Goal: Task Accomplishment & Management: Use online tool/utility

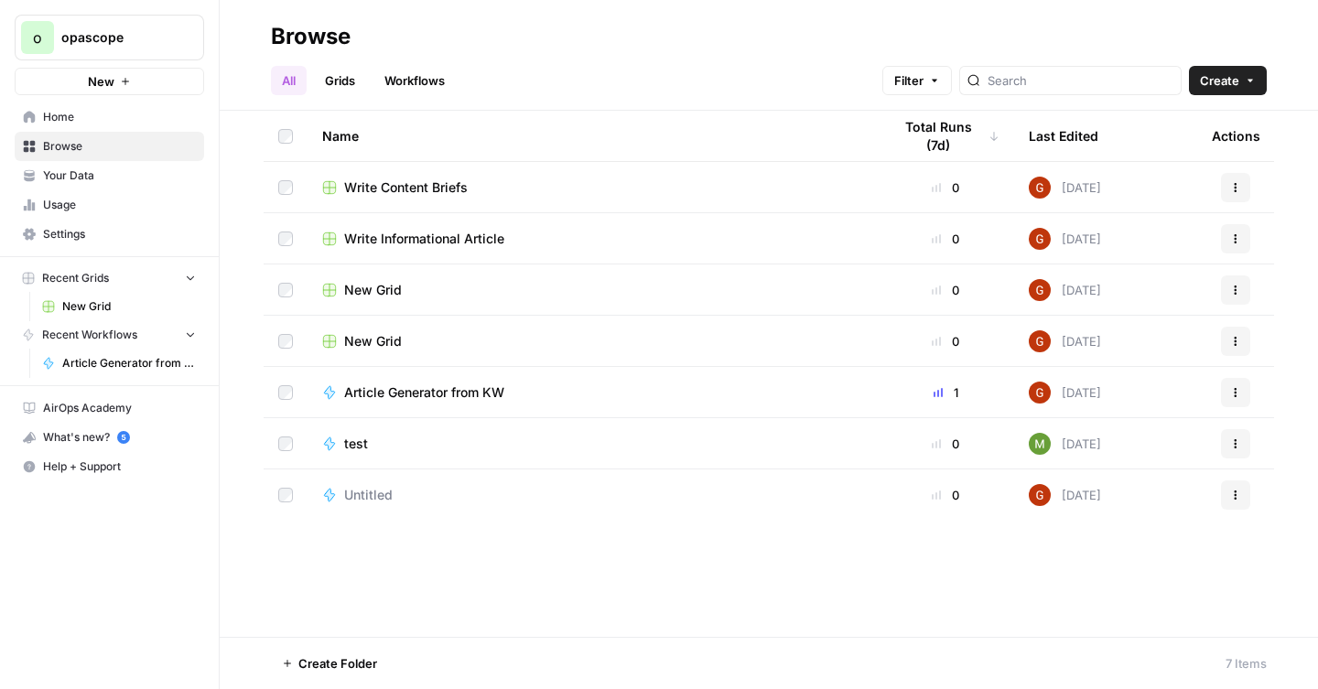
click at [82, 182] on span "Your Data" at bounding box center [119, 176] width 153 height 16
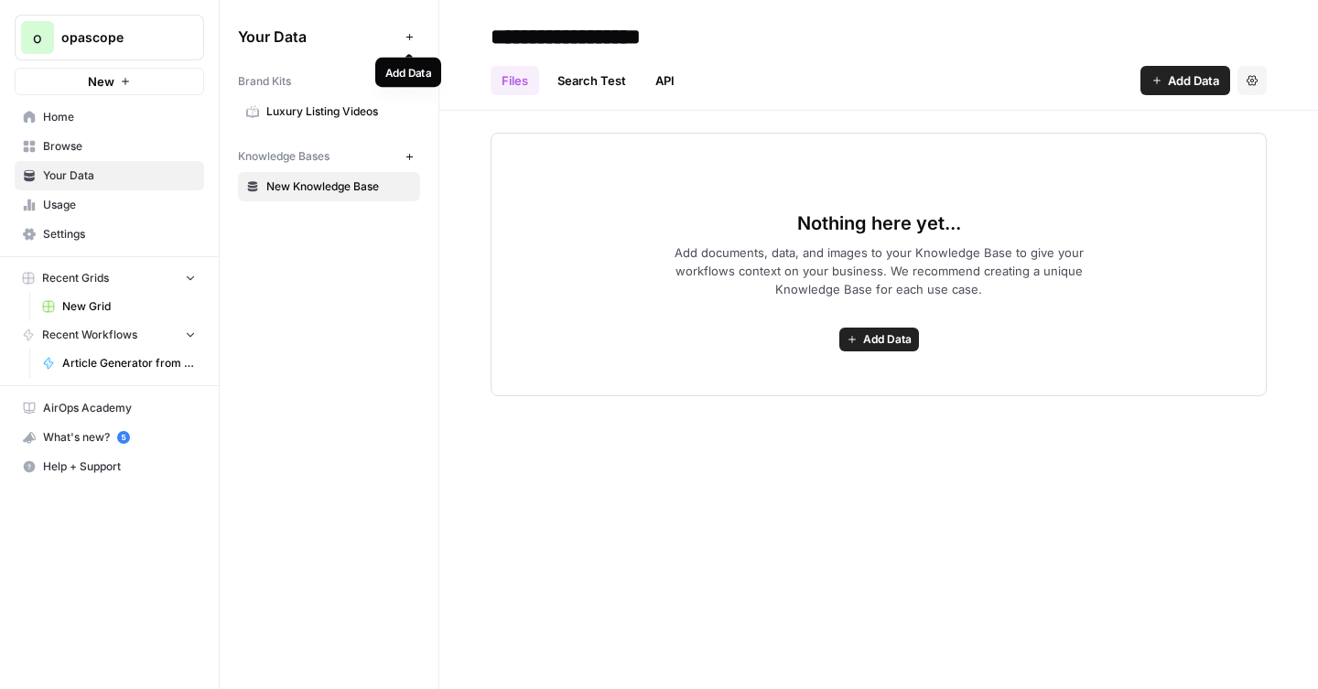
click at [407, 35] on icon "button" at bounding box center [410, 37] width 10 height 10
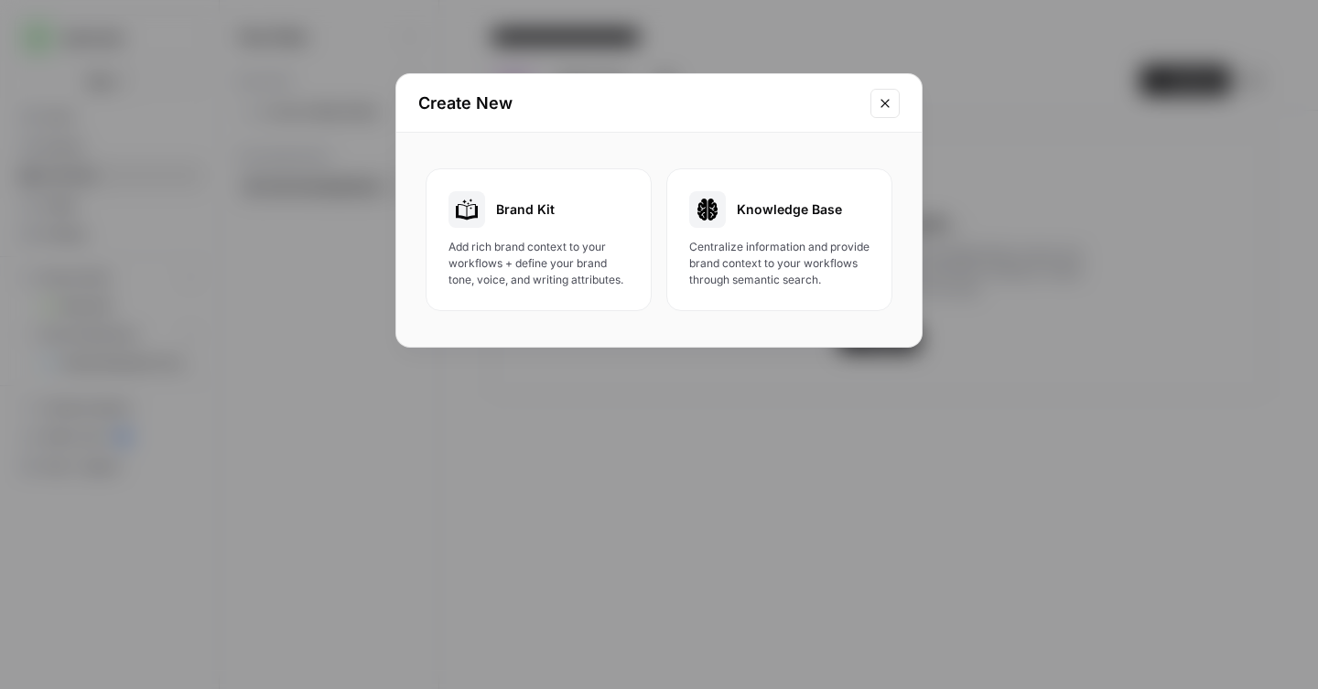
click at [894, 101] on button "Close modal" at bounding box center [885, 103] width 29 height 29
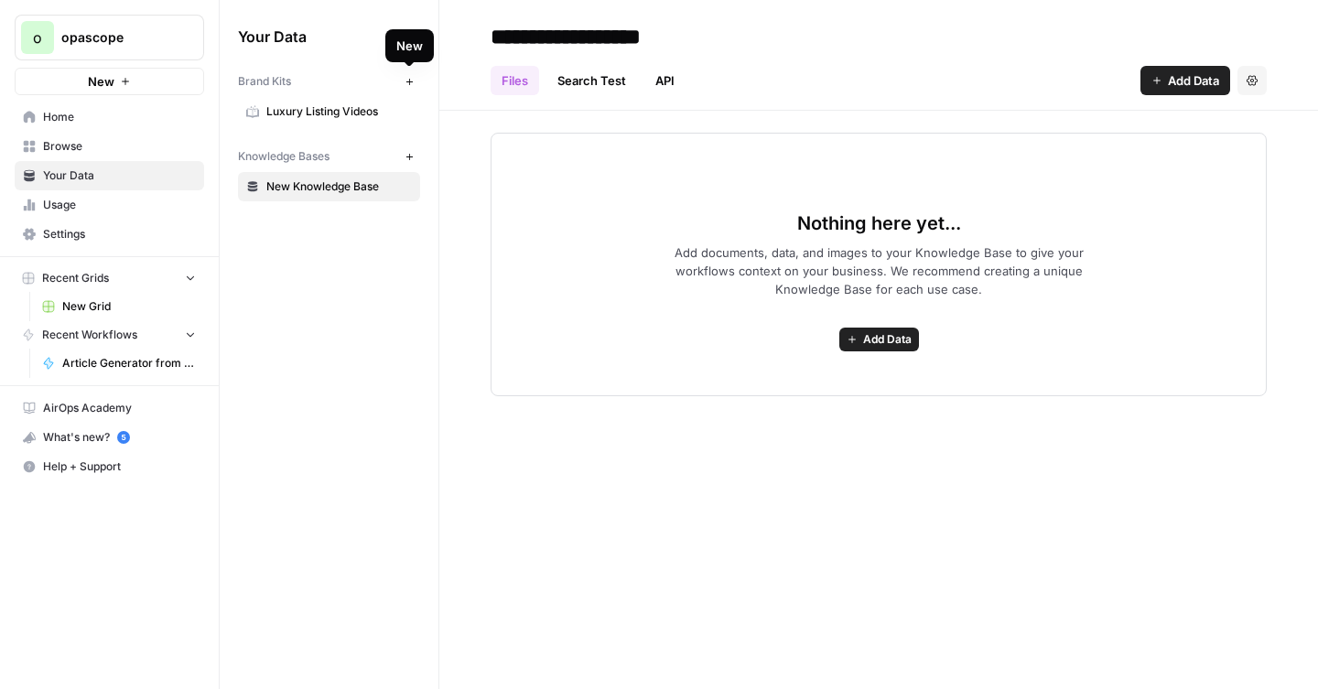
click at [409, 81] on icon "button" at bounding box center [409, 81] width 6 height 6
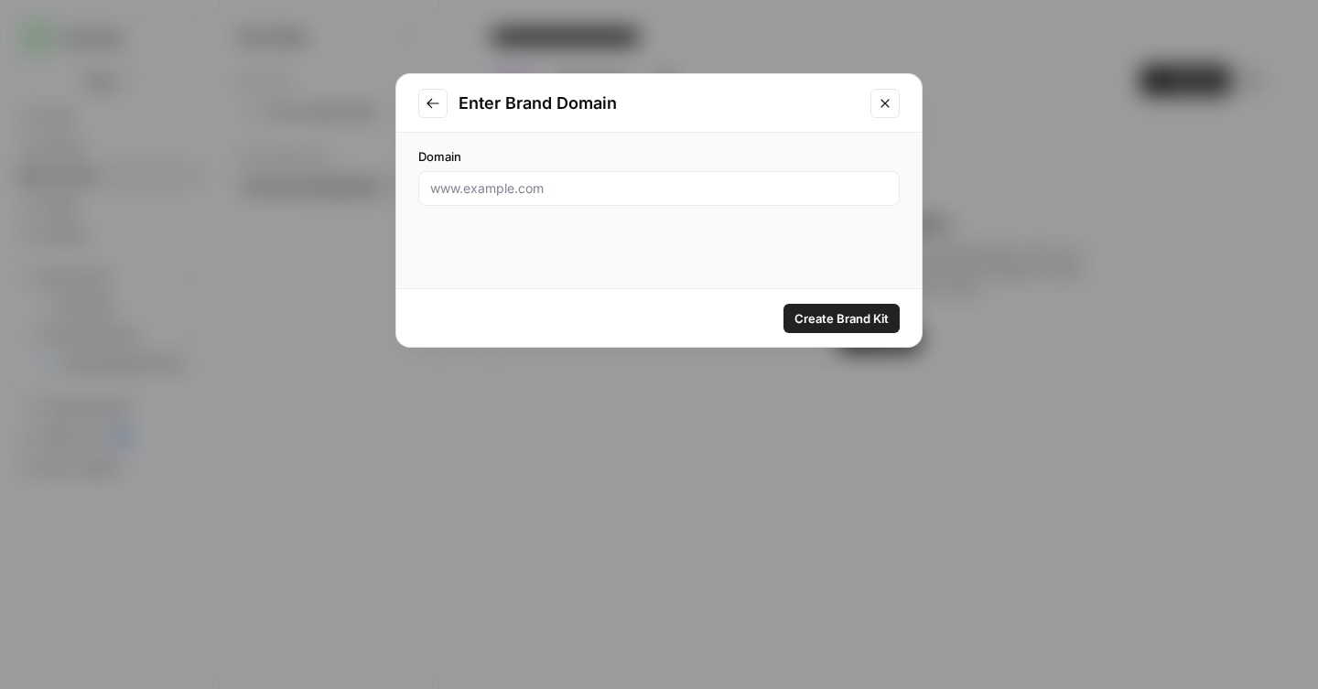
click at [427, 101] on icon "Go to previous step" at bounding box center [433, 103] width 15 height 15
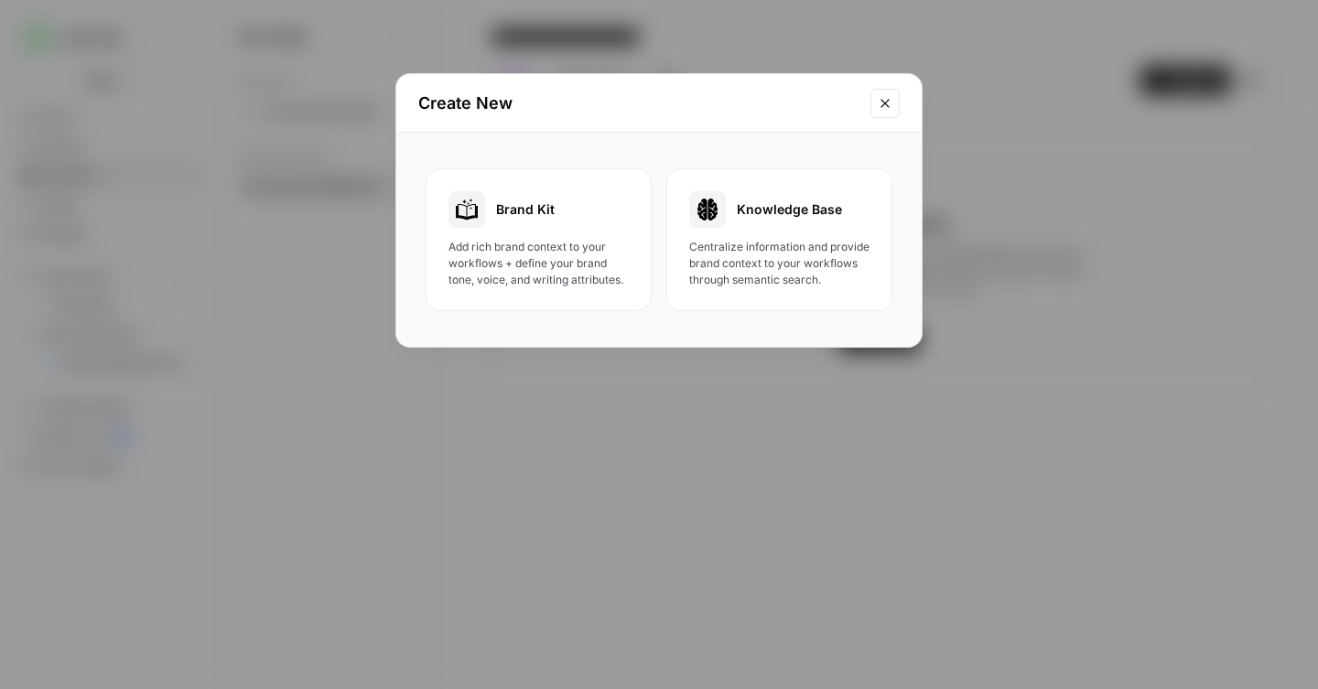
click at [584, 270] on span "Add rich brand context to your workflows + define your brand tone, voice, and w…" at bounding box center [539, 263] width 180 height 49
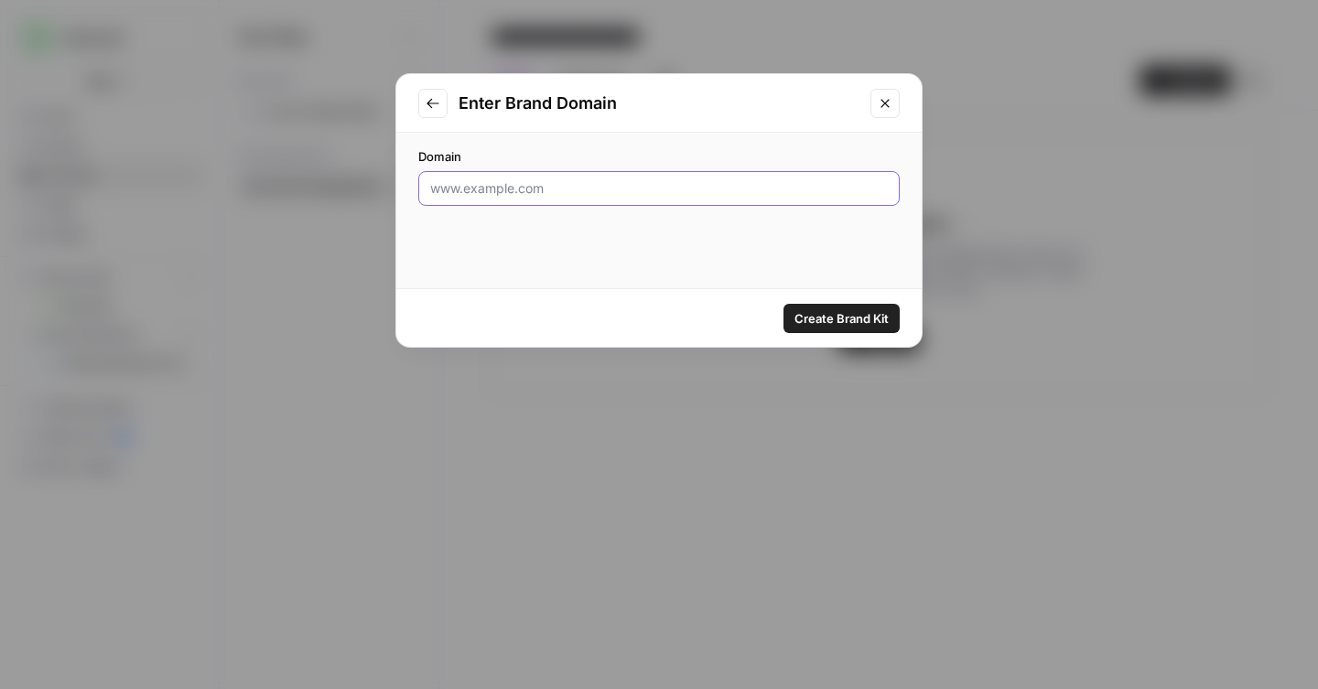
click at [610, 183] on input "Domain" at bounding box center [659, 188] width 458 height 18
paste input "“tokenized treasury yields” “euro stablecoin for payments” “on-chain real estat…"
type input "“tokenized treasury yields” “euro stablecoin for payments” “on-chain real estat…"
paste input "[URL][DOMAIN_NAME]"
type input "[URL][DOMAIN_NAME]"
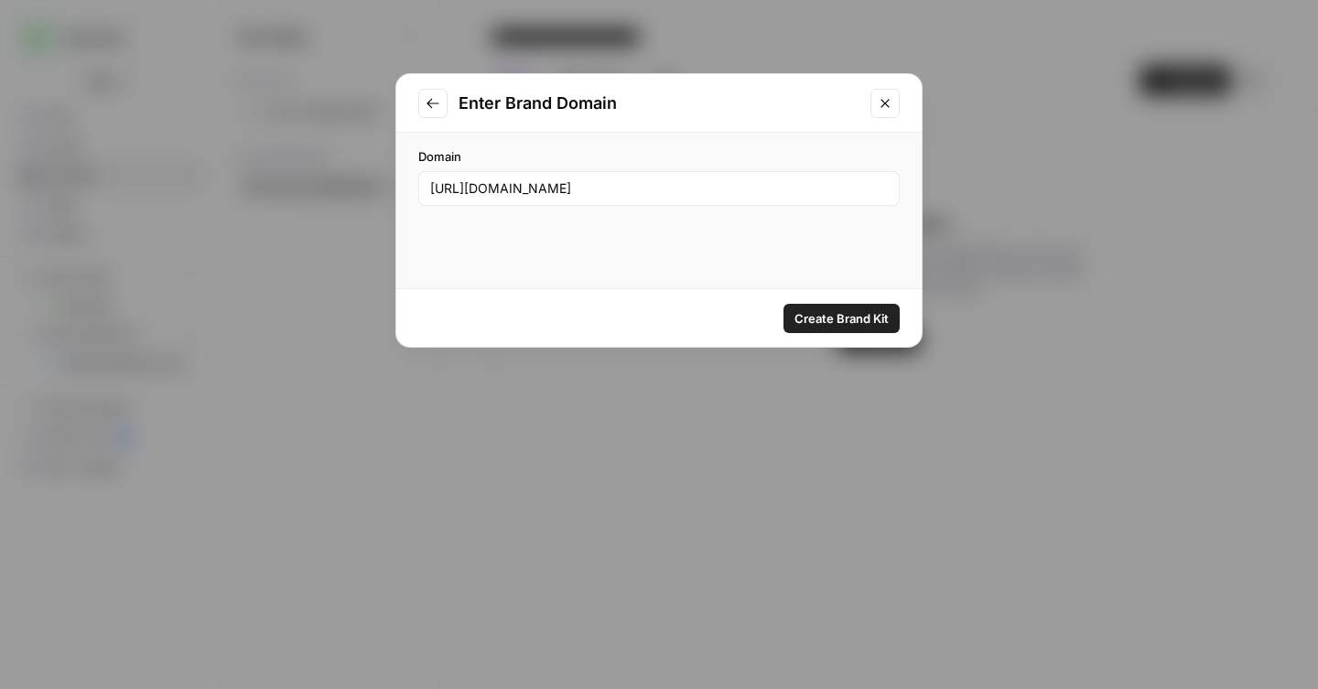
click at [838, 316] on span "Create Brand Kit" at bounding box center [842, 318] width 94 height 18
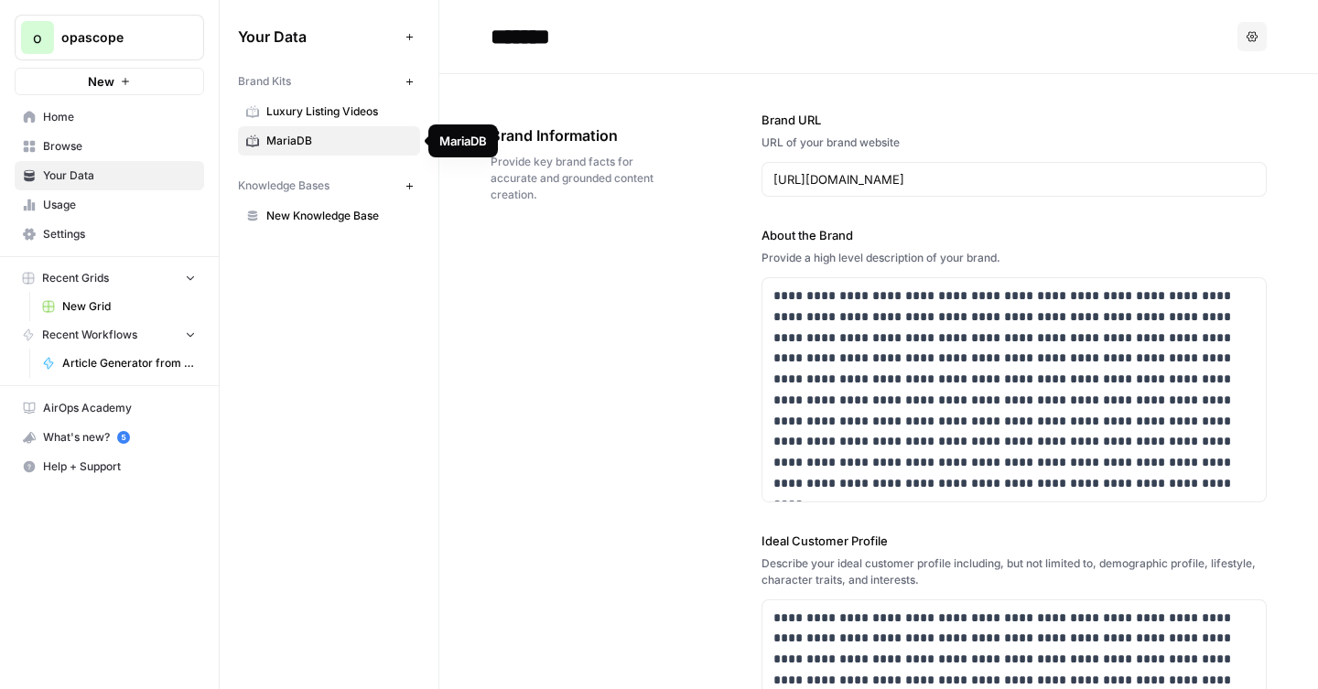
click at [273, 137] on span "MariaDB" at bounding box center [339, 141] width 146 height 16
click at [406, 184] on icon "button" at bounding box center [410, 186] width 10 height 10
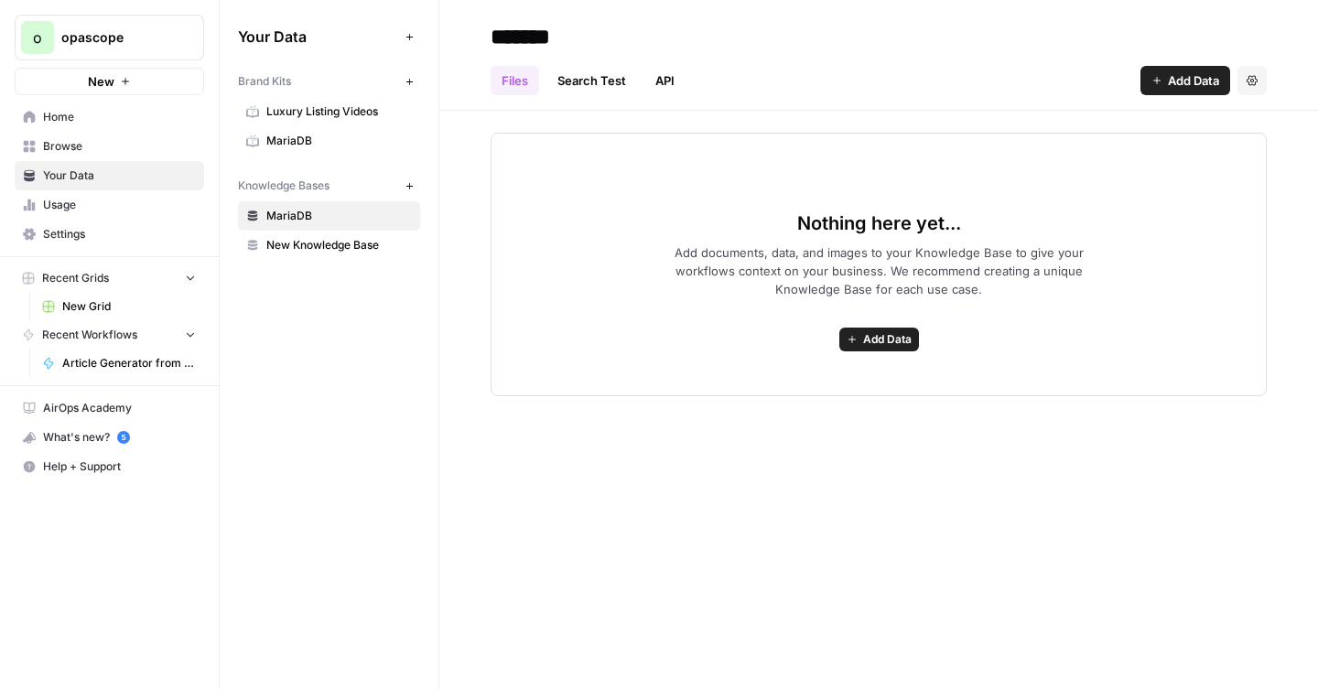
type input "*******"
click at [584, 88] on link "Search Test" at bounding box center [591, 80] width 91 height 29
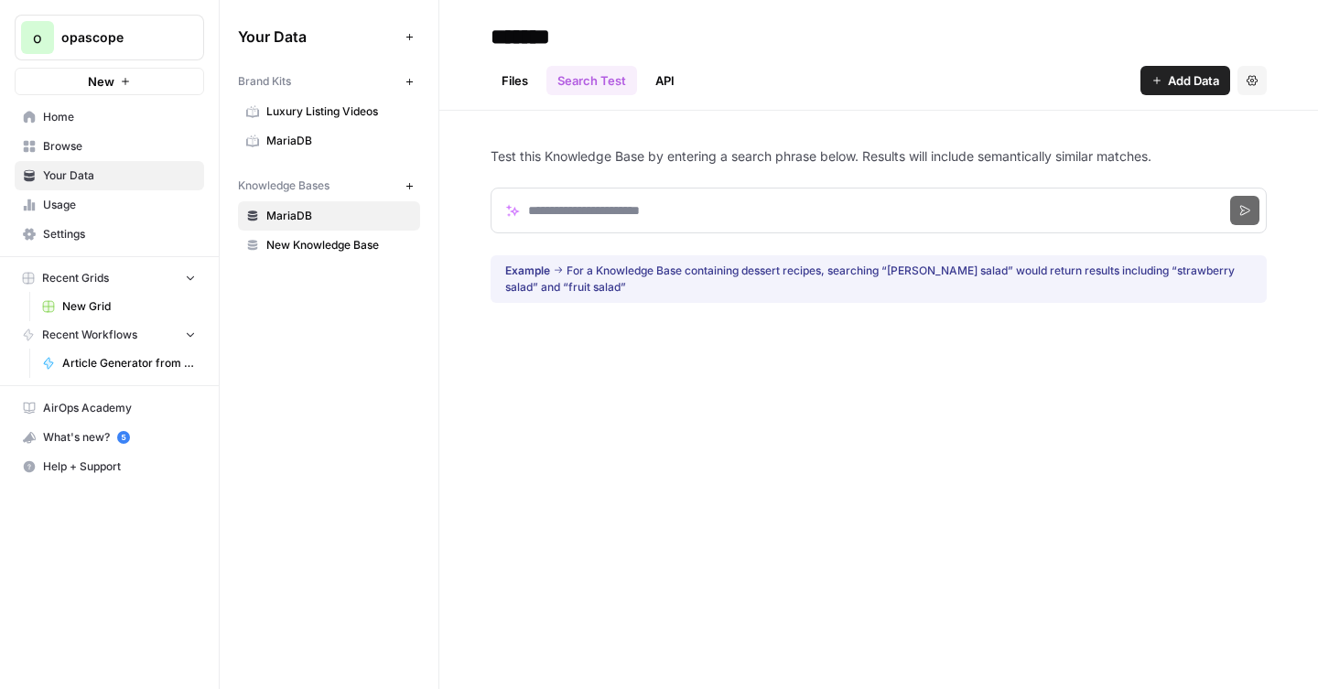
click at [514, 81] on link "Files" at bounding box center [515, 80] width 49 height 29
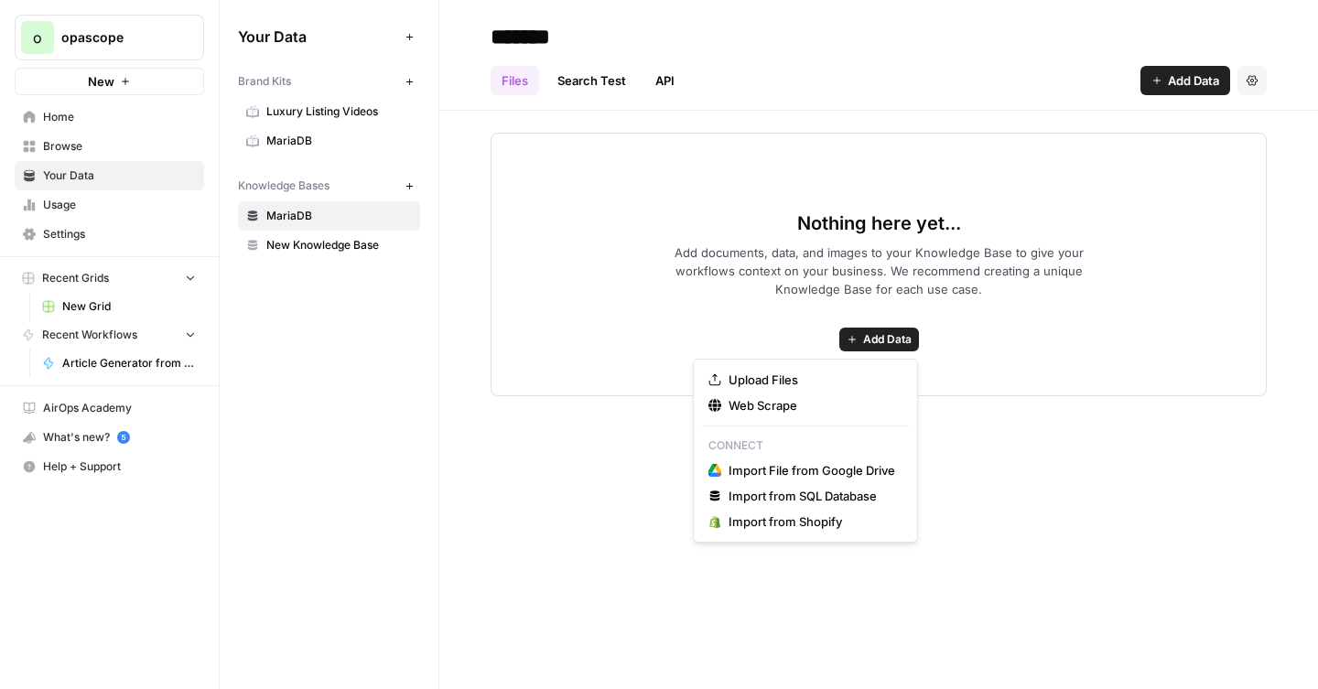
click at [872, 338] on span "Add Data" at bounding box center [887, 339] width 49 height 16
click at [777, 402] on span "Web Scrape" at bounding box center [812, 405] width 167 height 18
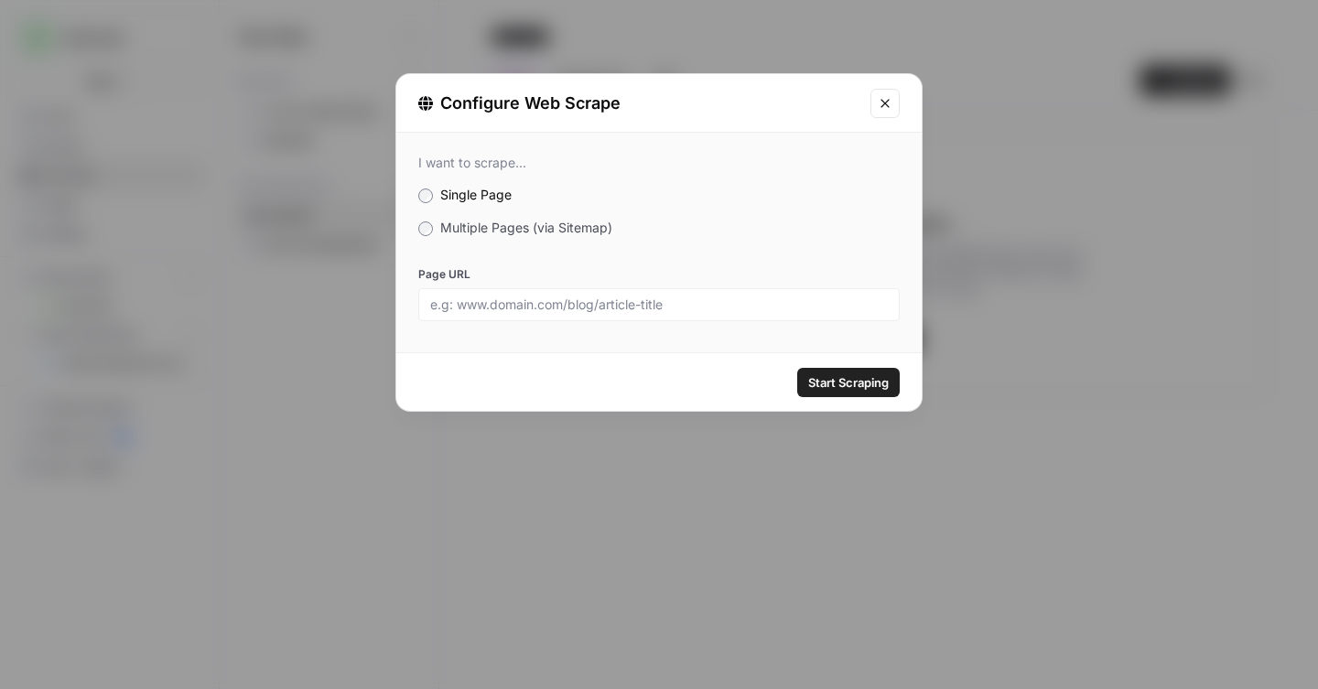
click at [491, 225] on span "Multiple Pages (via Sitemap)" at bounding box center [526, 228] width 172 height 16
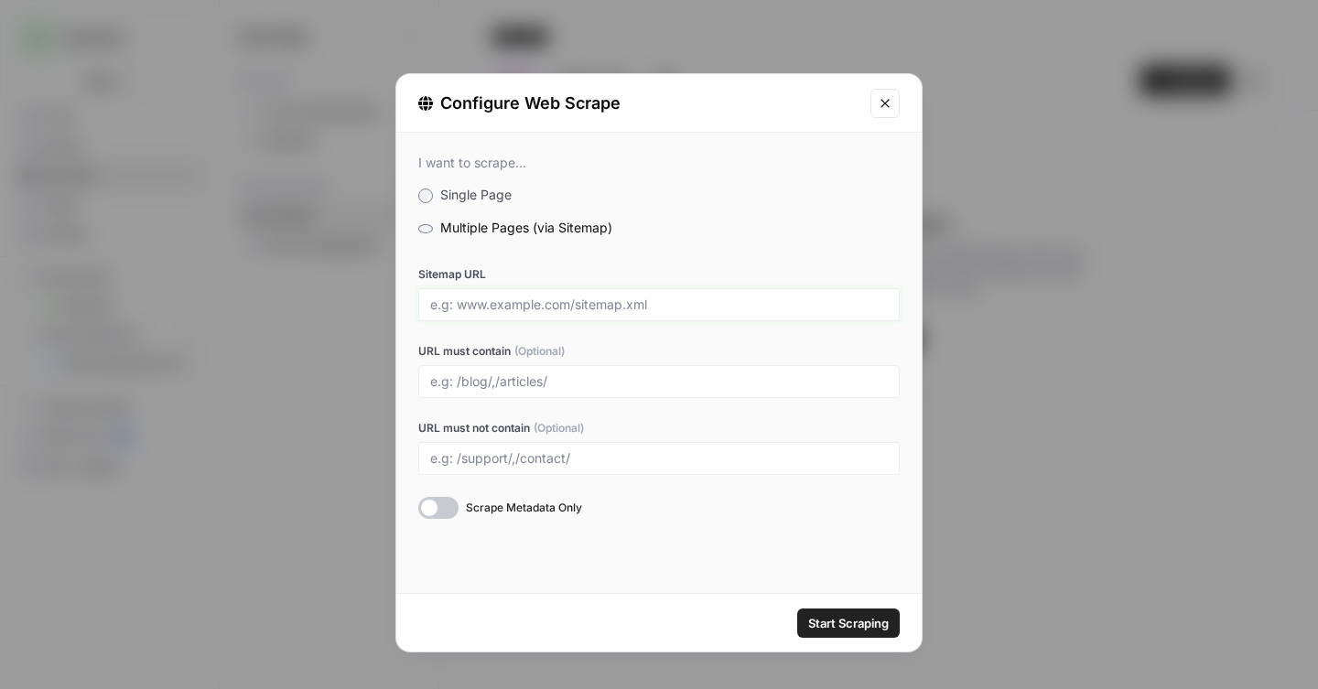
click at [523, 305] on input "Sitemap URL" at bounding box center [659, 305] width 458 height 16
paste input "[URL][DOMAIN_NAME]"
type input "[URL][DOMAIN_NAME]"
click at [803, 615] on button "Start Scraping" at bounding box center [848, 623] width 103 height 29
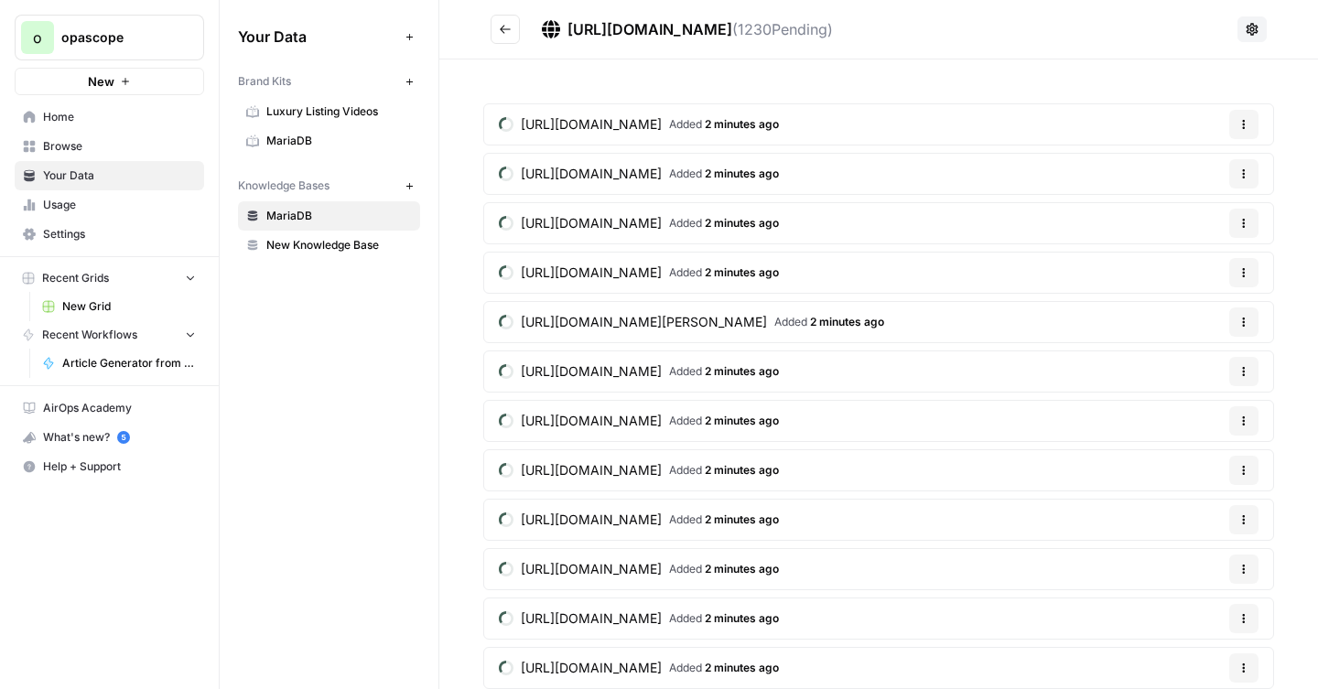
click at [497, 27] on button "Go back" at bounding box center [505, 29] width 29 height 29
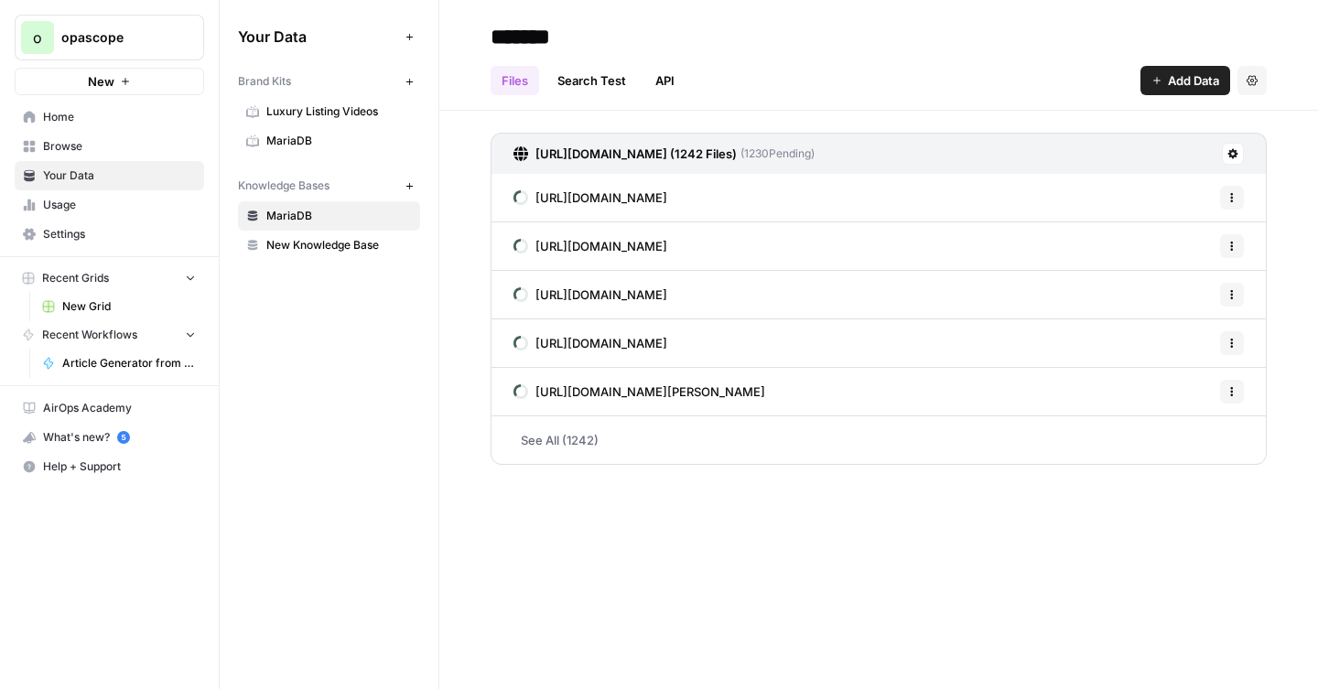
click at [599, 81] on link "Search Test" at bounding box center [591, 80] width 91 height 29
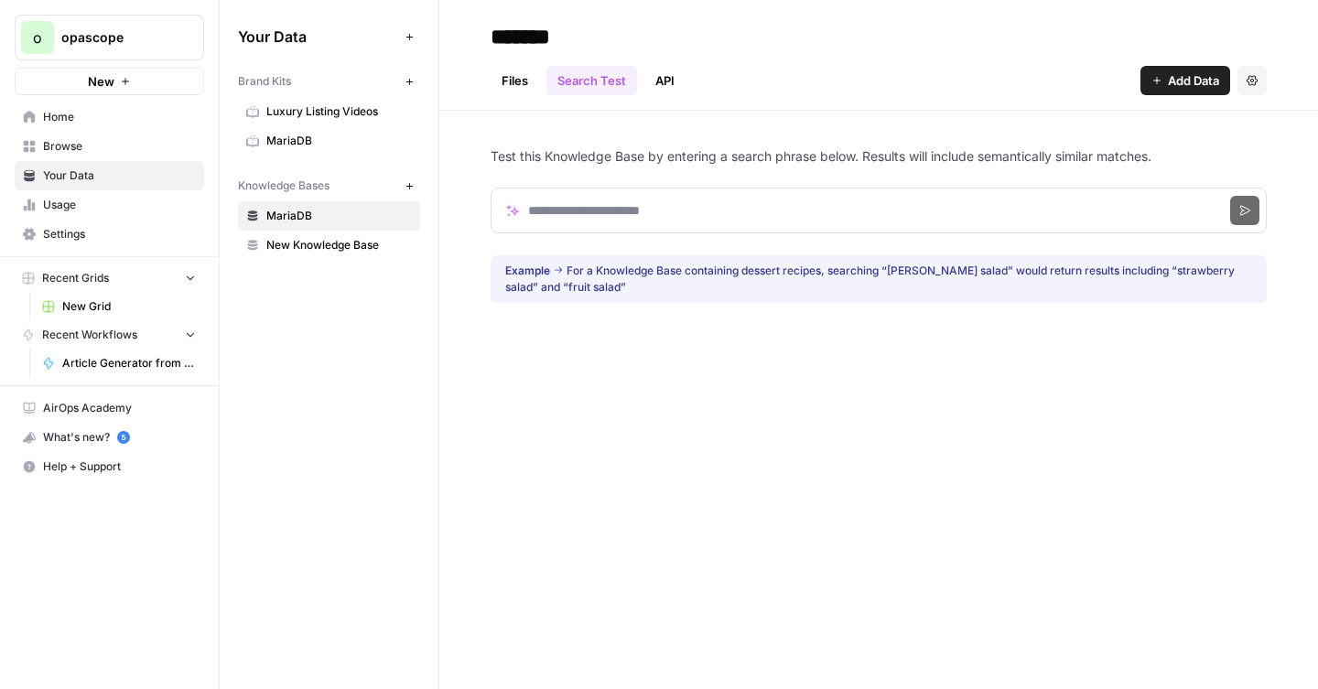
click at [520, 82] on link "Files" at bounding box center [515, 80] width 49 height 29
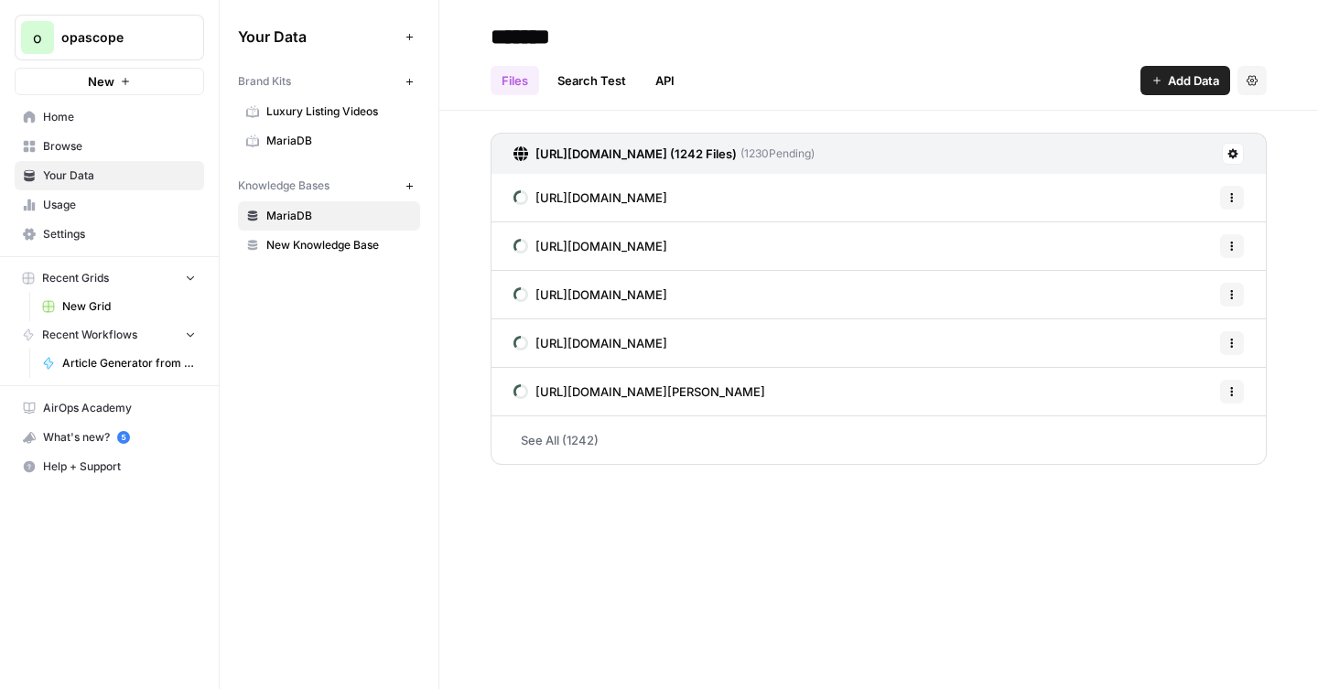
click at [1190, 81] on span "Add Data" at bounding box center [1193, 80] width 51 height 18
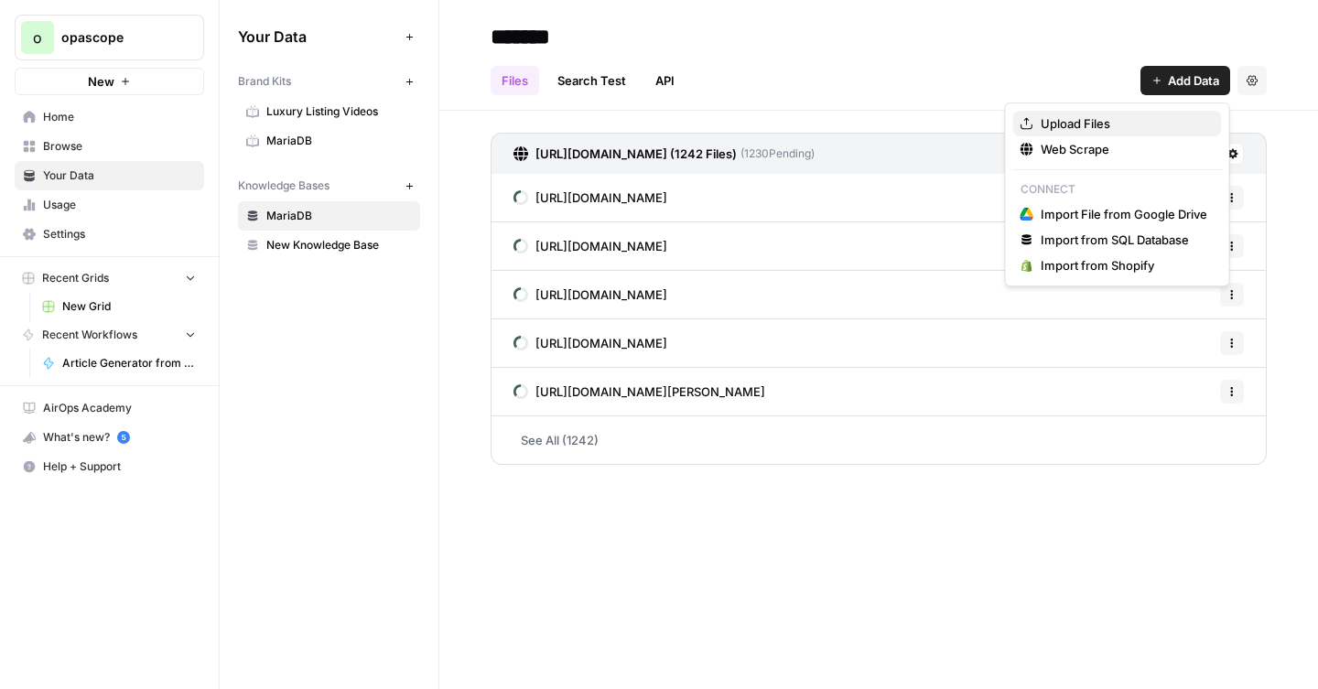
click at [1068, 126] on span "Upload Files" at bounding box center [1124, 123] width 167 height 18
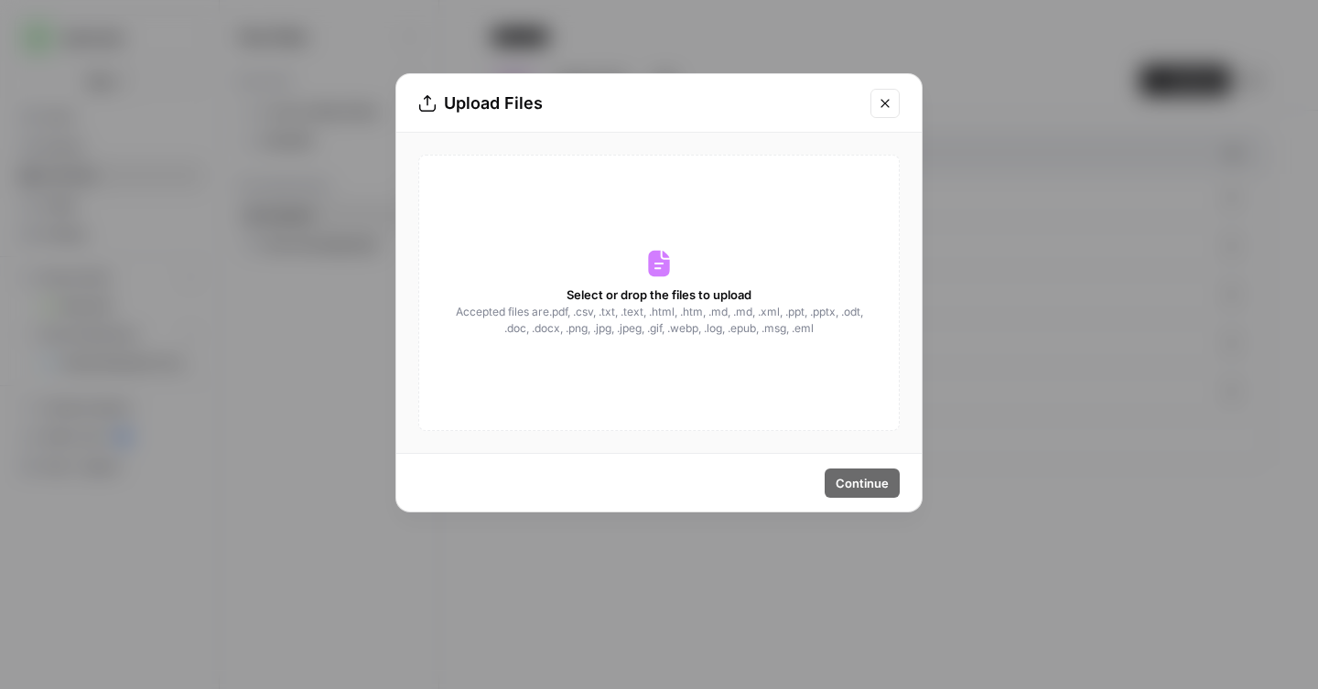
click at [714, 313] on span "Accepted files are .pdf, .csv, .txt, .text, .html, .htm, .md, .md, .xml, .ppt, …" at bounding box center [659, 320] width 410 height 33
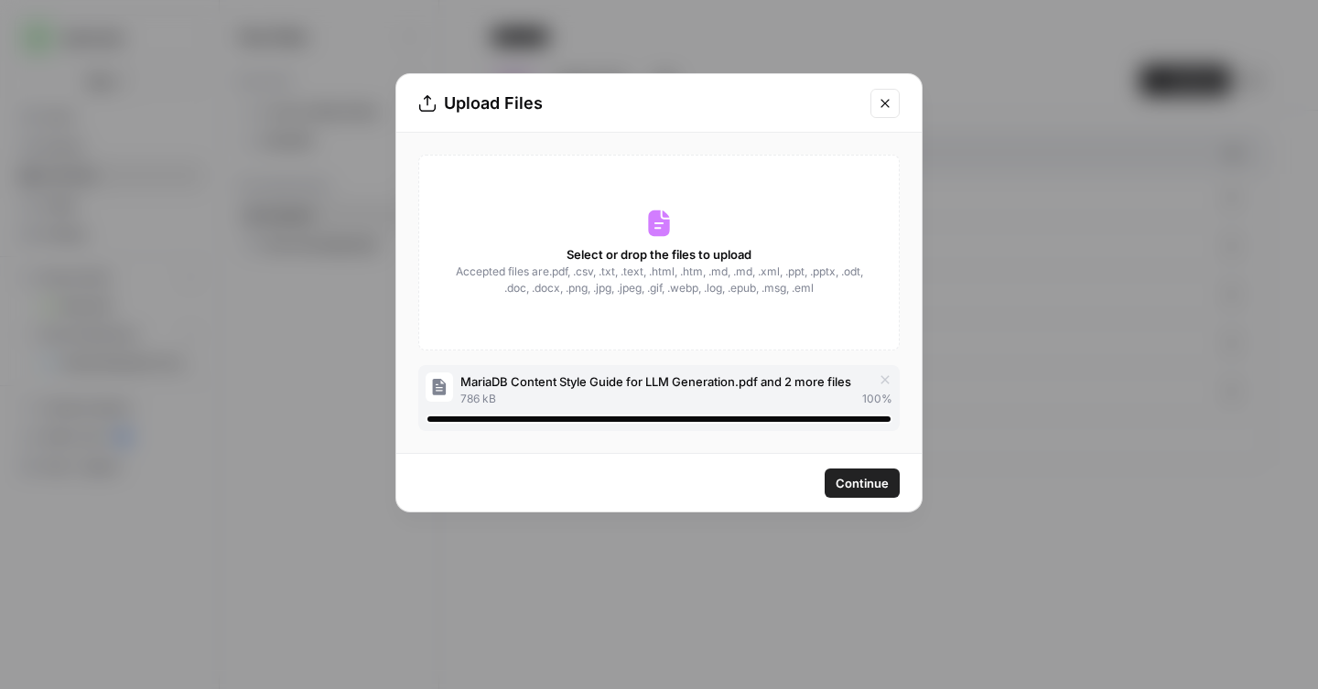
click at [879, 491] on span "Continue" at bounding box center [862, 483] width 53 height 18
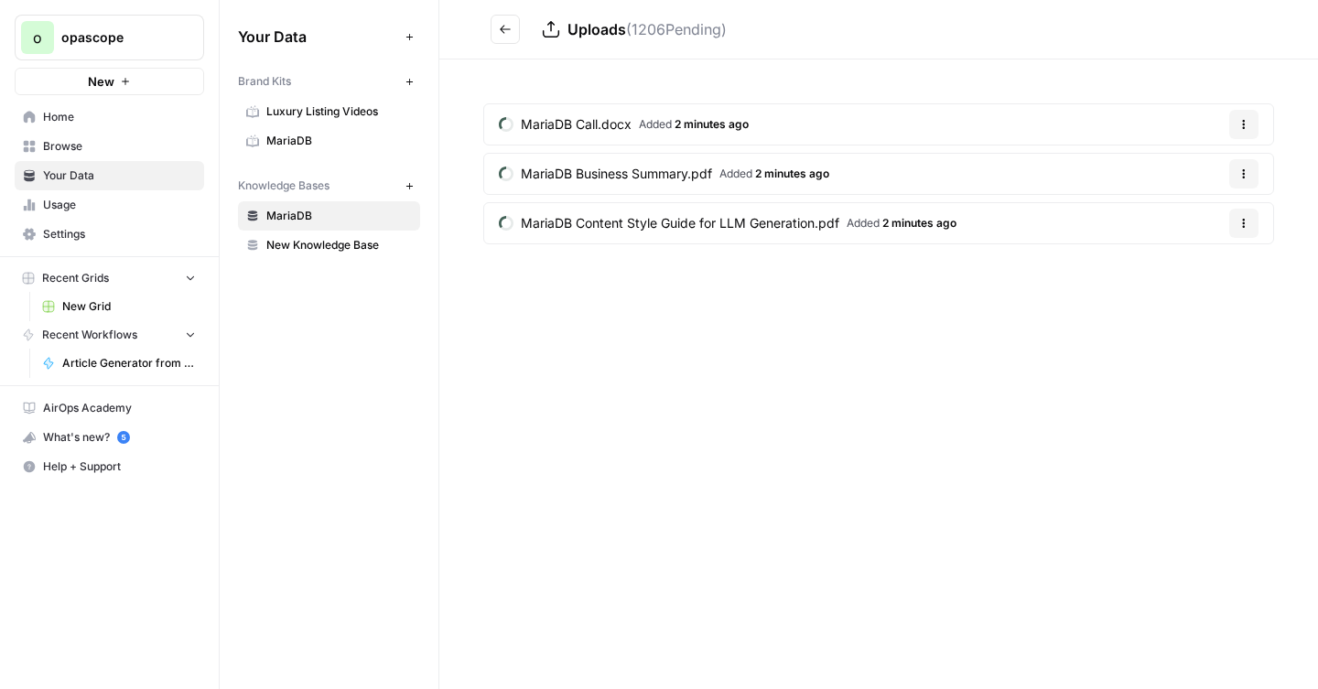
click at [505, 33] on icon "Go back" at bounding box center [505, 29] width 13 height 13
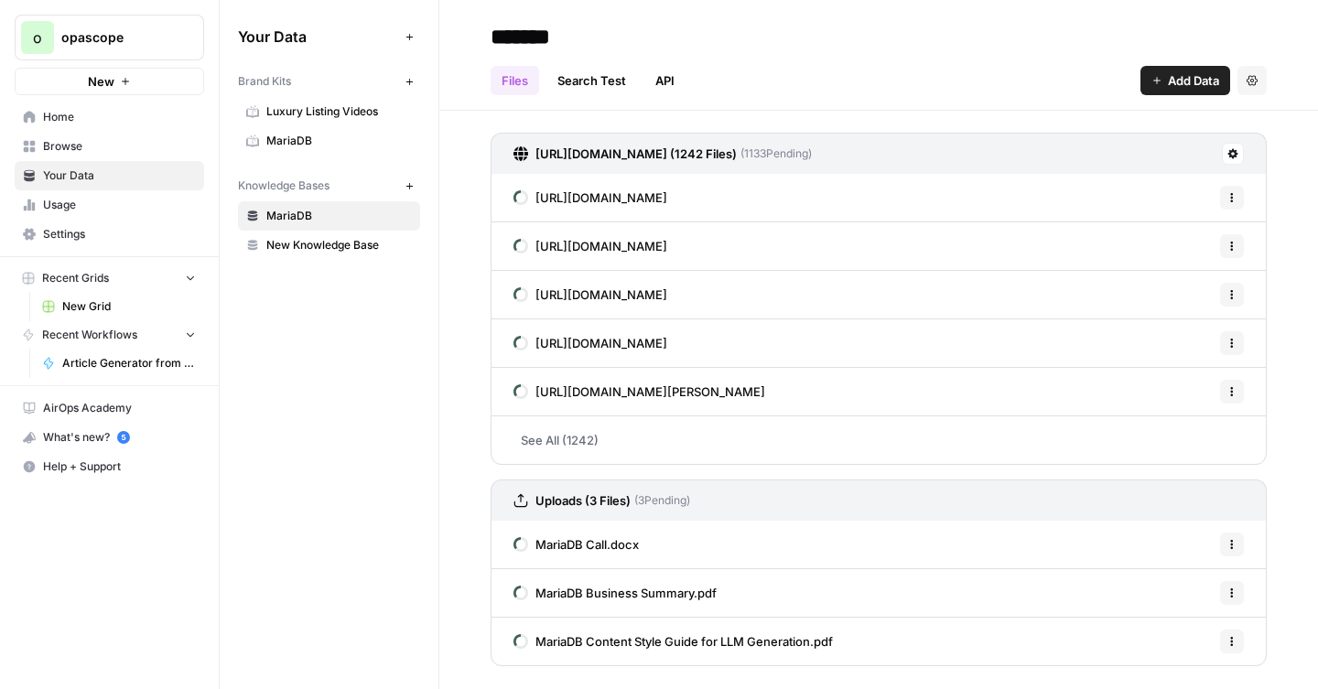
click at [295, 138] on span "MariaDB" at bounding box center [339, 141] width 146 height 16
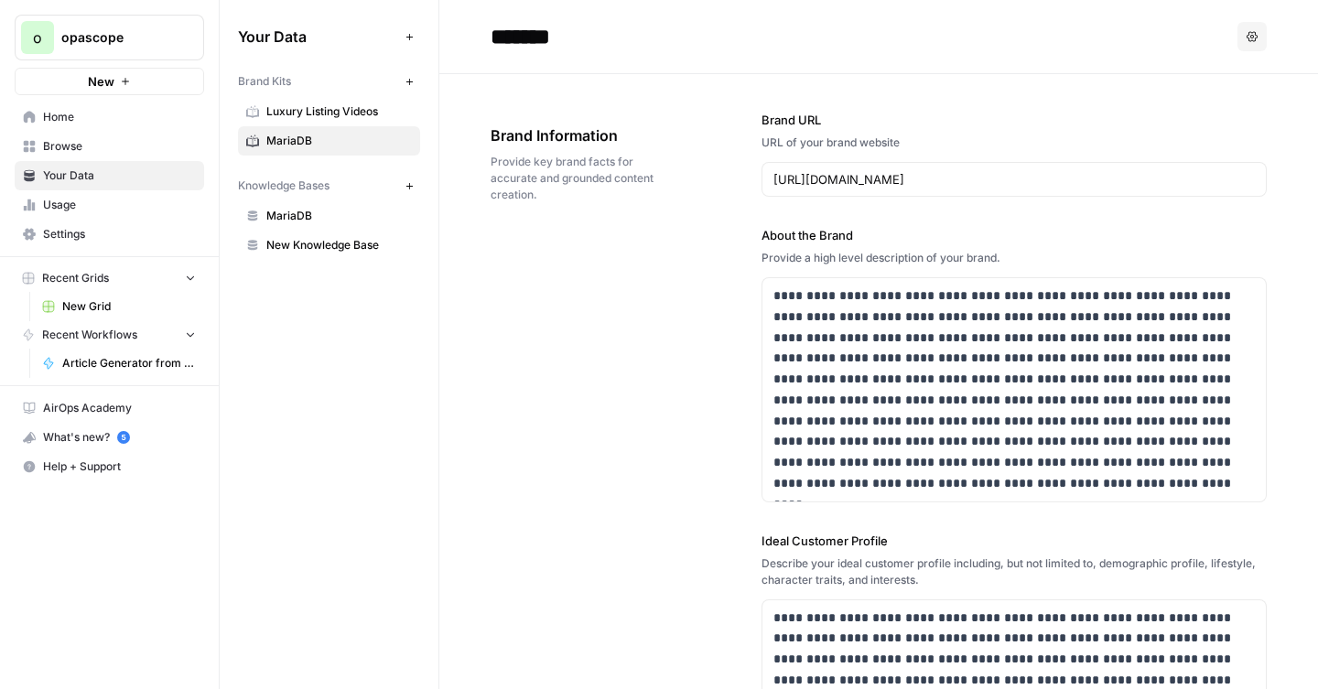
click at [296, 210] on span "MariaDB" at bounding box center [339, 216] width 146 height 16
